Goal: Information Seeking & Learning: Find specific fact

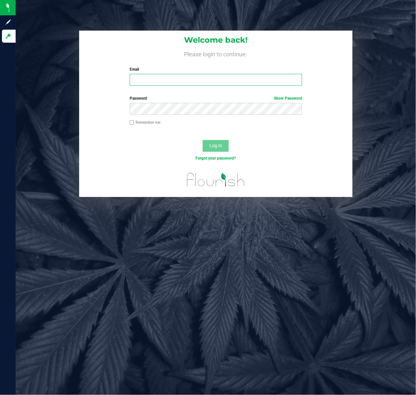
click at [151, 76] on input "Email" at bounding box center [216, 80] width 173 height 12
type input "[EMAIL_ADDRESS][DOMAIN_NAME]"
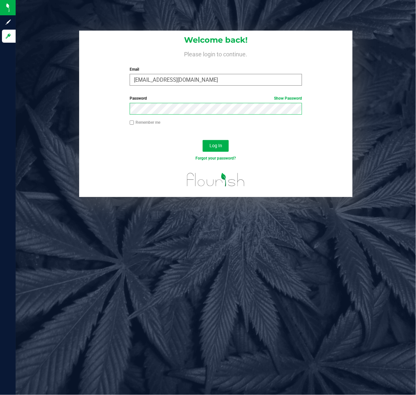
click at [203, 140] on button "Log In" at bounding box center [216, 146] width 26 height 12
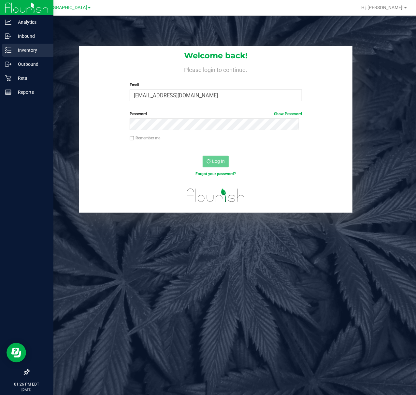
click at [9, 47] on icon at bounding box center [8, 50] width 7 height 7
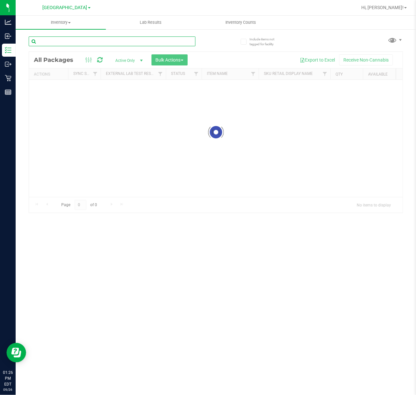
click at [66, 42] on input "text" at bounding box center [112, 42] width 167 height 10
type input "gr"
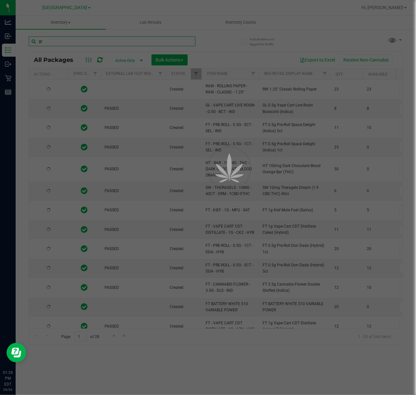
type input "2026-03-16"
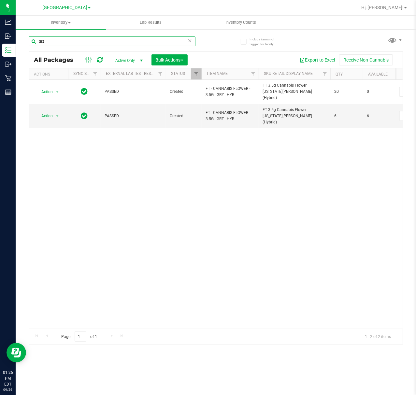
click at [52, 39] on input "grz" at bounding box center [112, 42] width 167 height 10
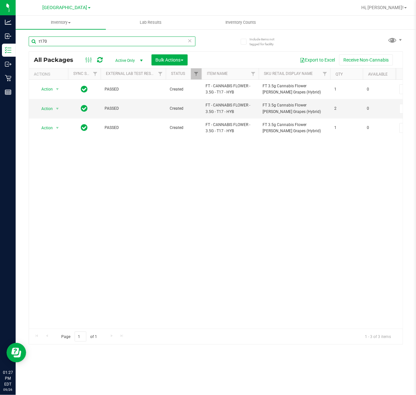
click at [55, 40] on input "t170" at bounding box center [112, 42] width 167 height 10
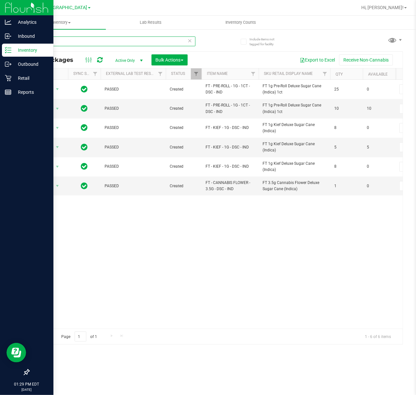
drag, startPoint x: 61, startPoint y: 38, endPoint x: 0, endPoint y: 0, distance: 71.2
click at [0, 17] on html "Analytics Inbound Inventory Outbound Retail Reports 01:29 PM EDT 09/26/2025 09/…" at bounding box center [208, 197] width 416 height 395
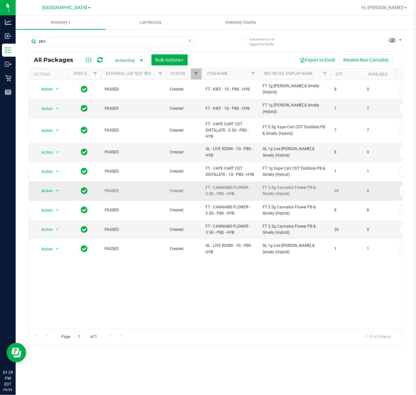
click at [231, 201] on td "FT - CANNABIS FLOWER - 3.5G - PBS - HYB" at bounding box center [230, 191] width 57 height 19
click at [230, 197] on span "FT - CANNABIS FLOWER - 3.5G - PBS - HYB" at bounding box center [230, 191] width 49 height 12
copy tr "FT - CANNABIS FLOWER - 3.5G - PBS - HYB"
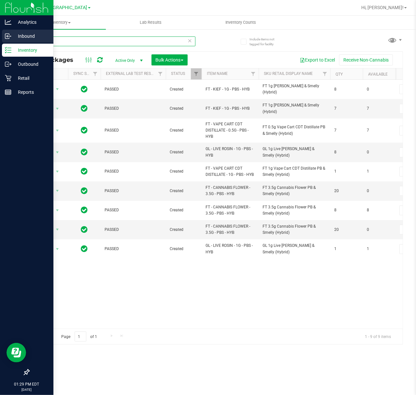
drag, startPoint x: 50, startPoint y: 42, endPoint x: 3, endPoint y: 35, distance: 47.5
click at [3, 35] on div "Analytics Inbound Inventory Outbound Retail Reports 01:29 PM EDT 09/26/2025 09/…" at bounding box center [208, 197] width 416 height 395
paste input "FT - CANNABIS FLOWER - 3.5G - PBS - HYB"
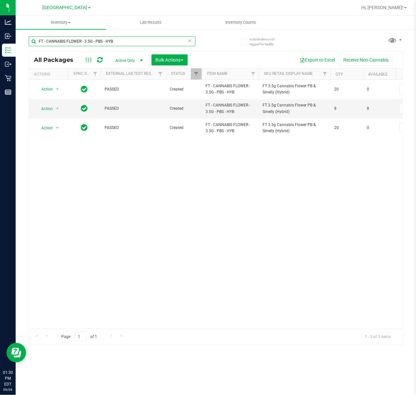
drag, startPoint x: 132, startPoint y: 45, endPoint x: -1, endPoint y: 0, distance: 139.7
click at [0, 0] on html "Analytics Inbound Inventory Outbound Retail Reports 01:30 PM EDT 09/26/2025 09/…" at bounding box center [208, 197] width 416 height 395
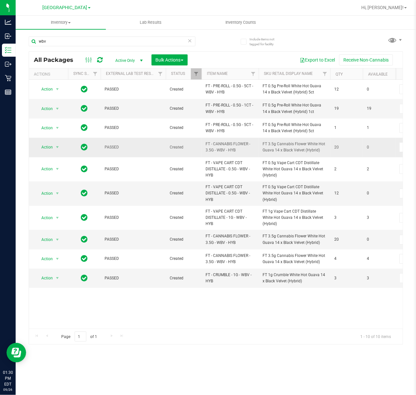
click at [214, 149] on span "FT - CANNABIS FLOWER - 3.5G - WBV - HYB" at bounding box center [230, 147] width 49 height 12
copy tr "FT - CANNABIS FLOWER - 3.5G - WBV - HYB"
click at [85, 40] on input "wbv" at bounding box center [112, 42] width 167 height 10
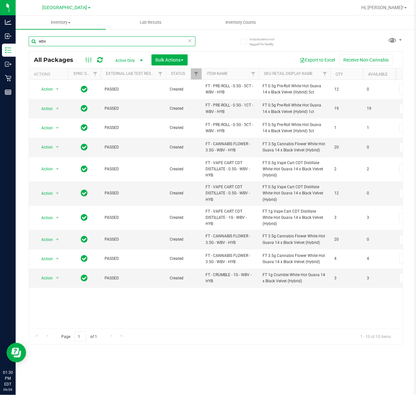
click at [85, 40] on input "wbv" at bounding box center [112, 42] width 167 height 10
paste input "FT - CANNABIS FLOWER - 3.5G - WBV - HYB"
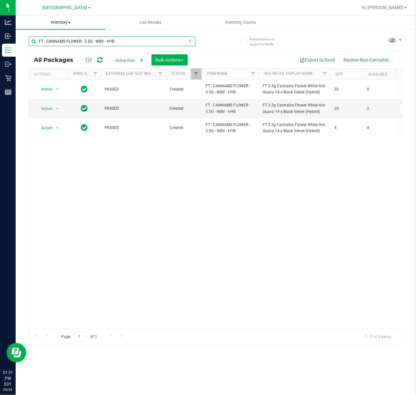
drag, startPoint x: 125, startPoint y: 41, endPoint x: 42, endPoint y: 28, distance: 83.9
click at [44, 28] on inventory "Inventory All packages All inventory Waste log Create inventory Lab Results Inv…" at bounding box center [216, 122] width 401 height 212
type input "F"
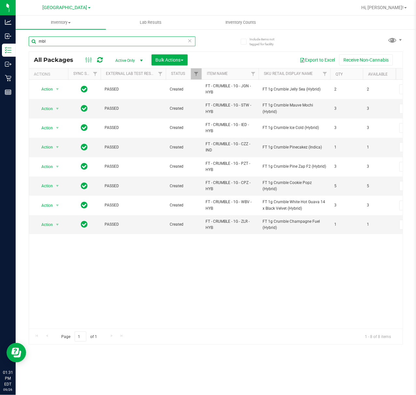
drag, startPoint x: 65, startPoint y: 39, endPoint x: -1, endPoint y: 14, distance: 70.7
click at [0, 14] on html "Analytics Inbound Inventory Outbound Retail Reports 01:31 PM EDT 09/26/2025 09/…" at bounding box center [208, 197] width 416 height 395
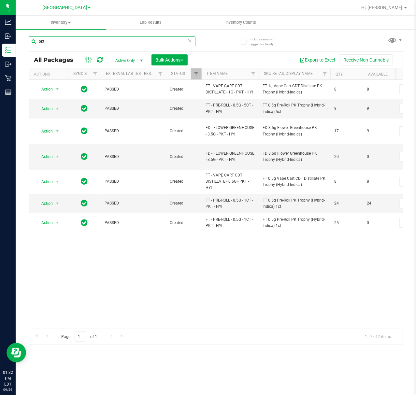
click at [50, 37] on input "pkt" at bounding box center [112, 42] width 167 height 10
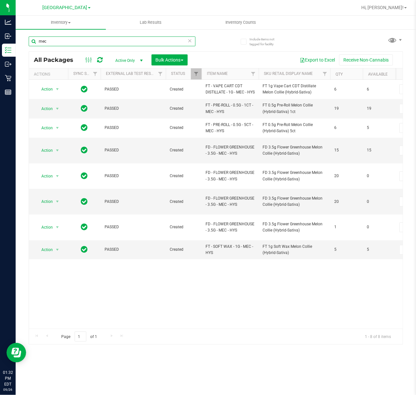
type input "mec"
